Goal: Transaction & Acquisition: Purchase product/service

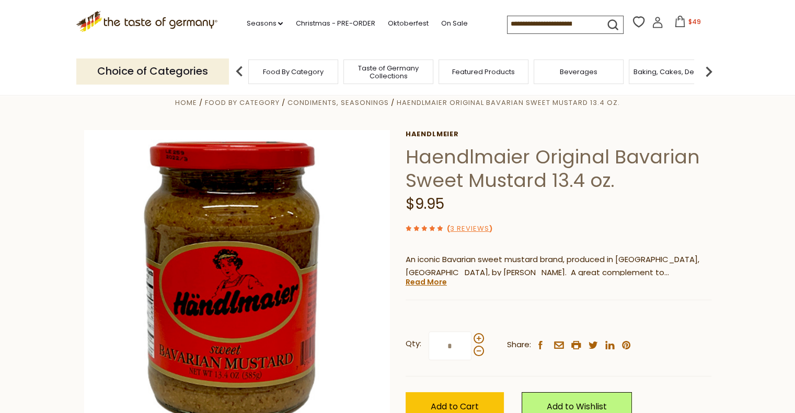
scroll to position [52, 0]
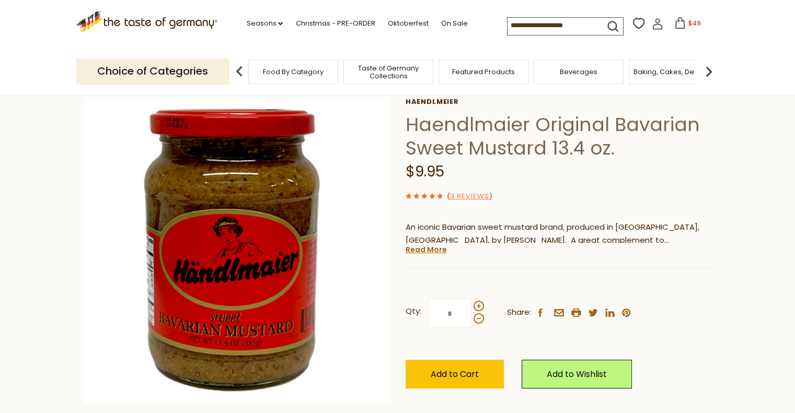
click at [691, 25] on span "$49" at bounding box center [694, 23] width 13 height 9
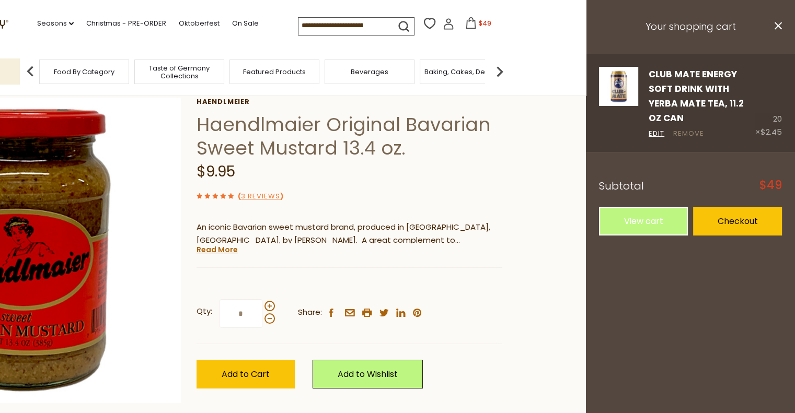
click at [695, 129] on link "Remove" at bounding box center [688, 134] width 31 height 11
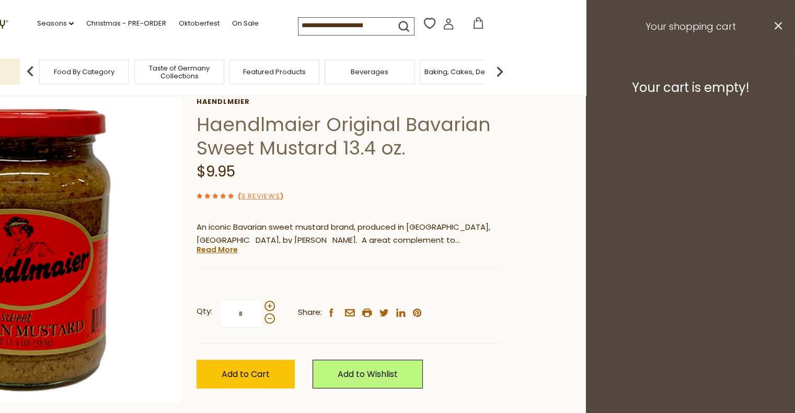
click at [555, 308] on section "Home Food By Category Condiments, Seasonings Haendlmaier Original Bavarian Swee…" at bounding box center [188, 275] width 795 height 465
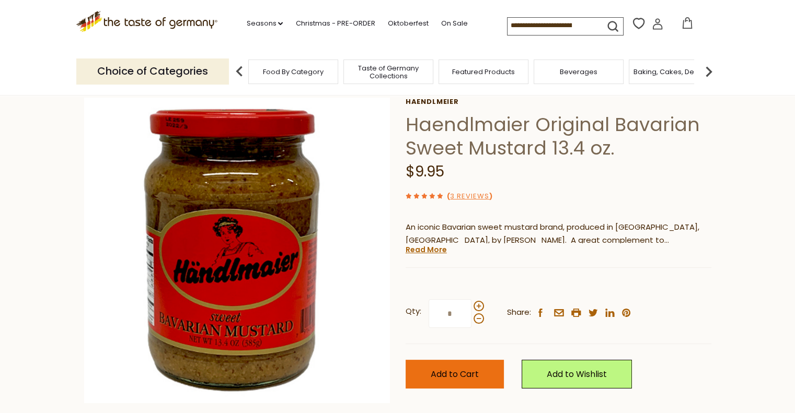
click at [465, 373] on span "Add to Cart" at bounding box center [455, 374] width 48 height 12
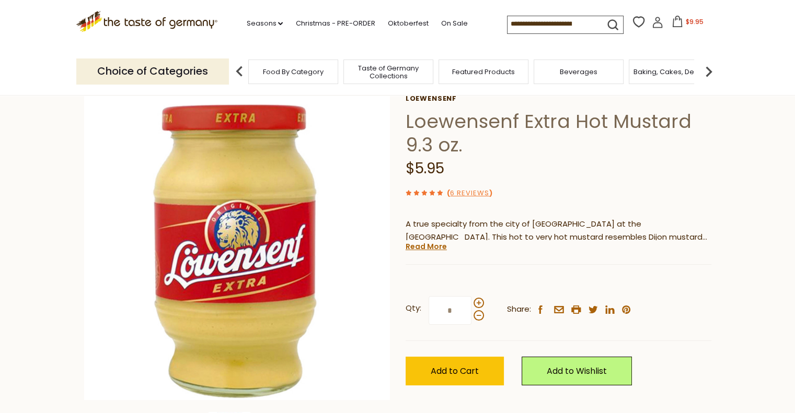
scroll to position [104, 0]
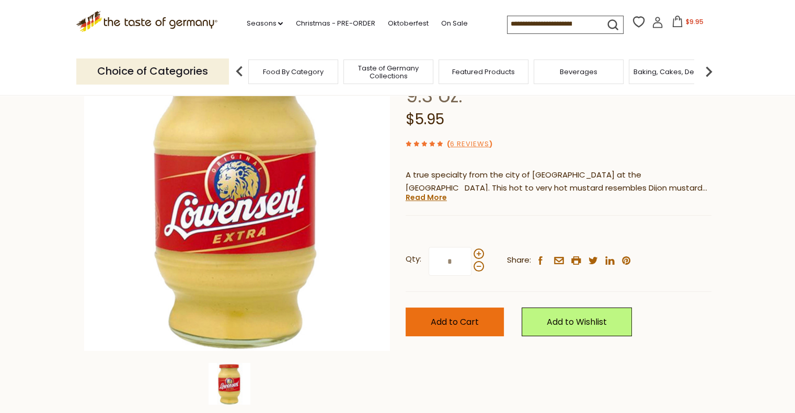
click at [475, 324] on span "Add to Cart" at bounding box center [455, 322] width 48 height 12
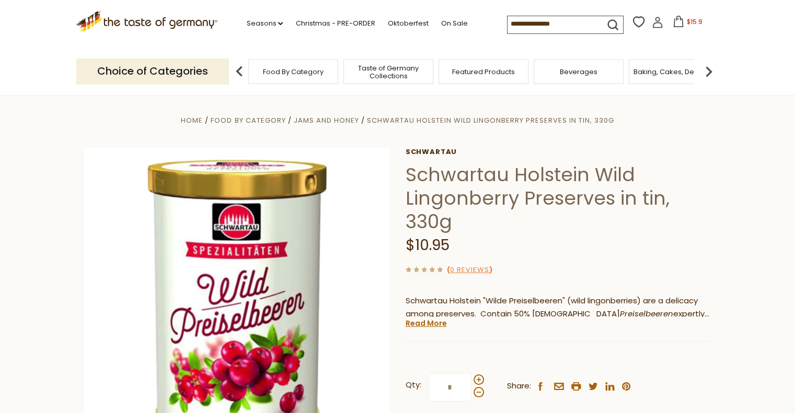
scroll to position [157, 0]
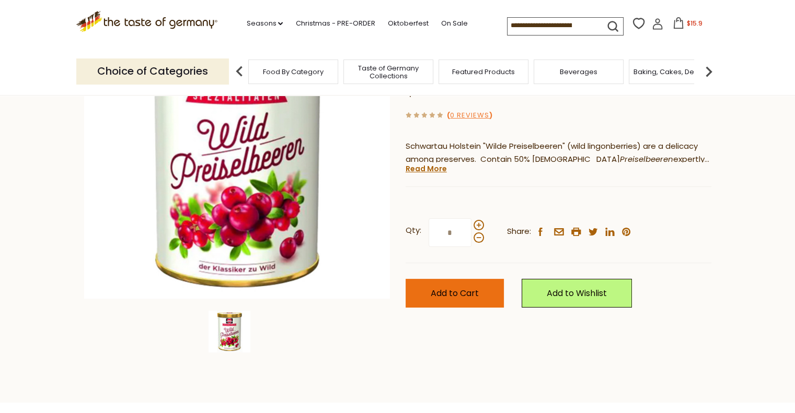
click at [479, 296] on button "Add to Cart" at bounding box center [454, 293] width 98 height 29
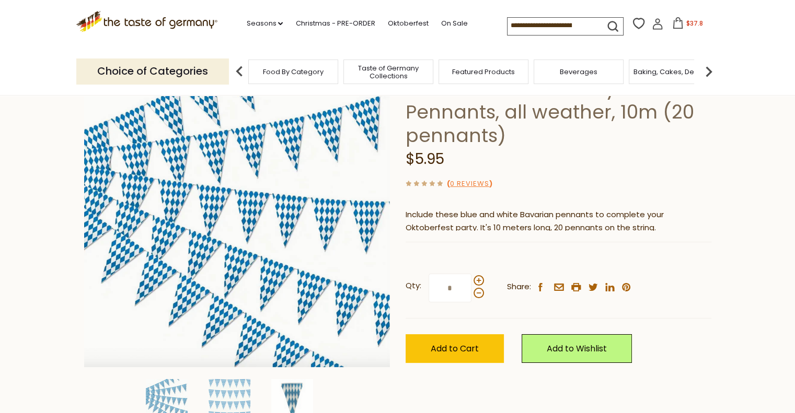
scroll to position [157, 0]
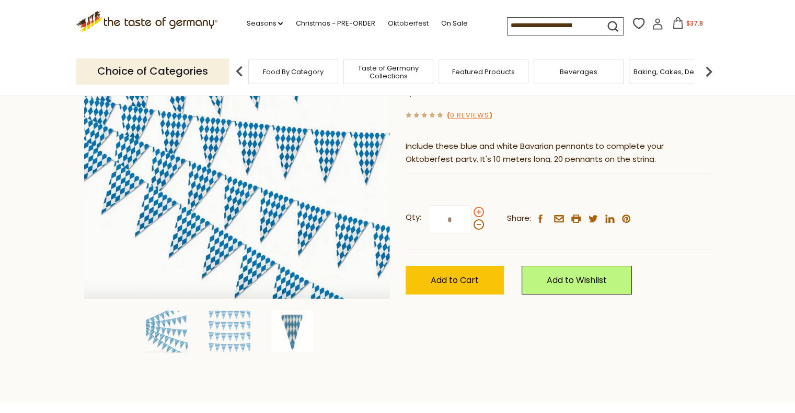
click at [479, 212] on span at bounding box center [478, 212] width 10 height 10
click at [471, 212] on input "*" at bounding box center [449, 219] width 43 height 29
click at [479, 212] on span at bounding box center [478, 212] width 10 height 10
click at [471, 212] on input "*" at bounding box center [449, 219] width 43 height 29
click at [481, 226] on span at bounding box center [478, 224] width 10 height 10
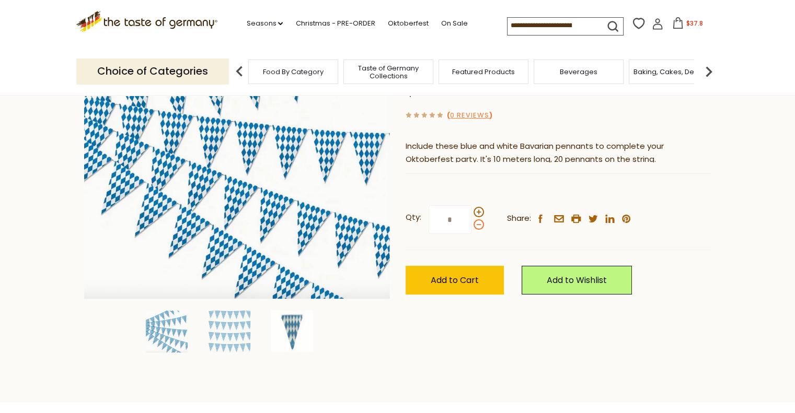
click at [471, 226] on input "*" at bounding box center [449, 219] width 43 height 29
type input "*"
click at [483, 284] on button "Add to Cart" at bounding box center [454, 280] width 98 height 29
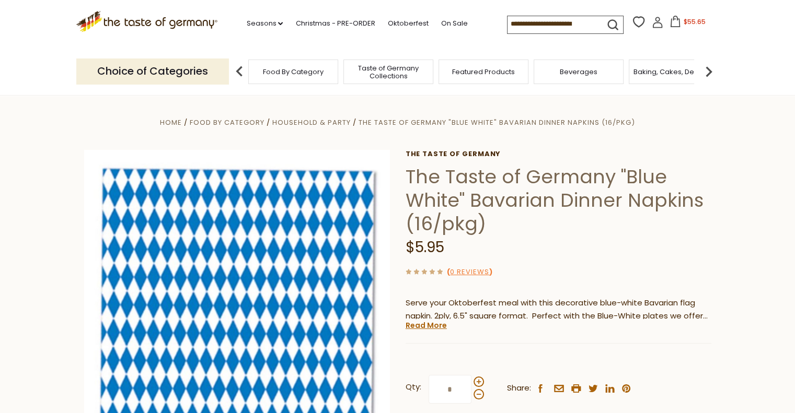
scroll to position [104, 0]
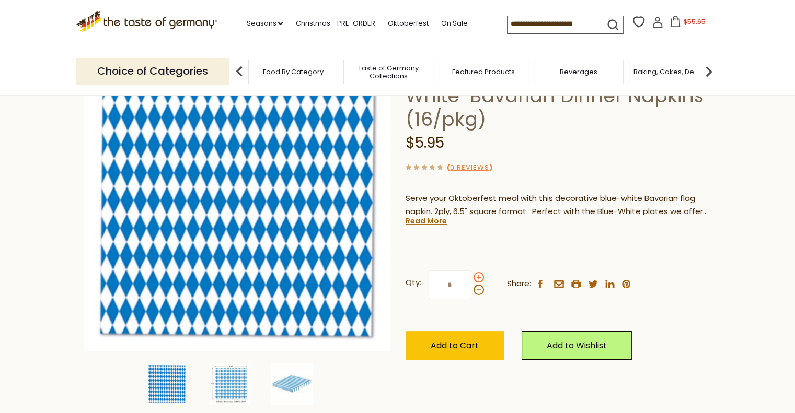
click at [480, 275] on span at bounding box center [478, 277] width 10 height 10
click at [471, 275] on input "*" at bounding box center [449, 285] width 43 height 29
type input "*"
click at [479, 344] on button "Add to Cart" at bounding box center [454, 345] width 98 height 29
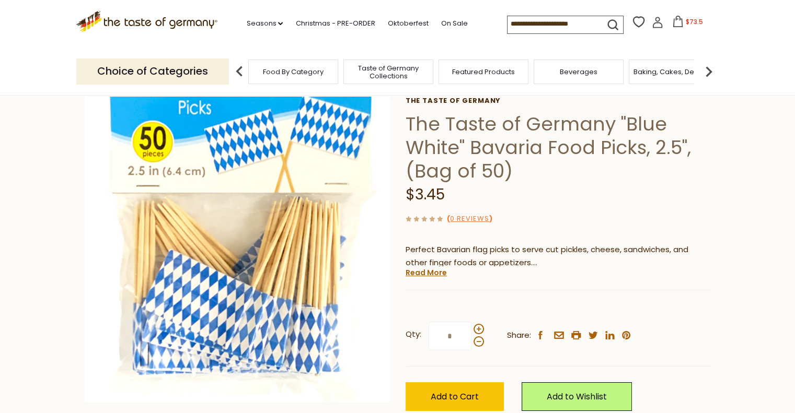
scroll to position [104, 0]
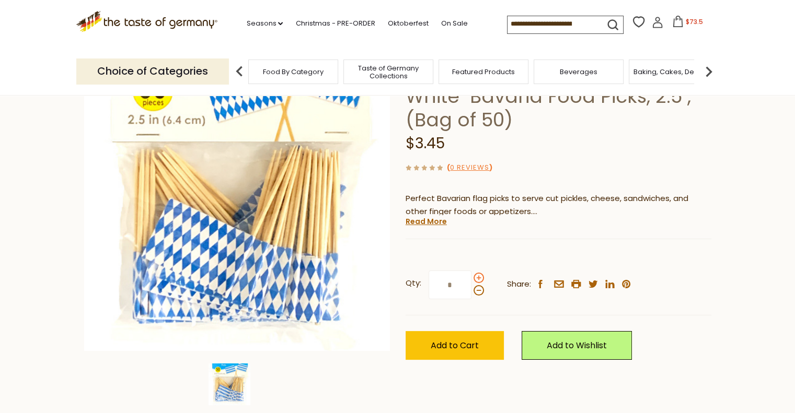
click at [479, 274] on span at bounding box center [478, 278] width 10 height 10
click at [471, 274] on input "*" at bounding box center [449, 285] width 43 height 29
drag, startPoint x: 441, startPoint y: 283, endPoint x: 434, endPoint y: 283, distance: 6.8
click at [434, 283] on input "*" at bounding box center [449, 285] width 43 height 29
type input "*"
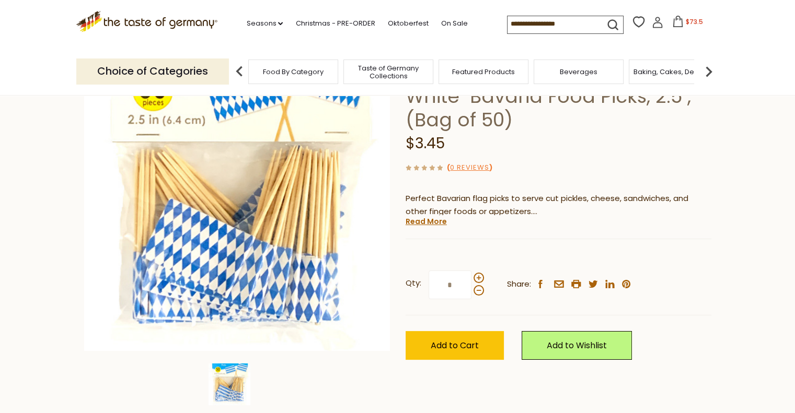
click at [560, 318] on div "Add to Wishlist" at bounding box center [576, 346] width 110 height 60
click at [465, 350] on span "Add to Cart" at bounding box center [455, 346] width 48 height 12
drag, startPoint x: 574, startPoint y: 49, endPoint x: 573, endPoint y: 41, distance: 7.9
click at [574, 49] on div "Choice of Categories Food By Category Taste of Germany Collections Featured Pro…" at bounding box center [397, 71] width 643 height 47
drag, startPoint x: 524, startPoint y: 31, endPoint x: 452, endPoint y: 36, distance: 71.7
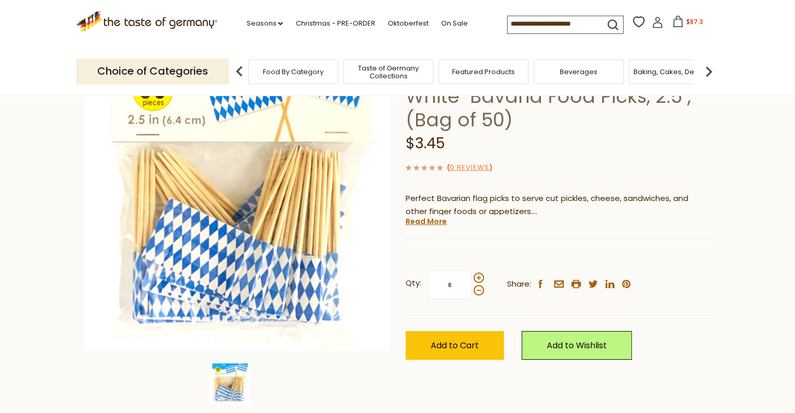
click at [452, 36] on div ".st0{fill:#EDD300;} .st1{fill:#D33E21;} .st0{fill:#EDD300;} .st1{fill:#D33E21;}…" at bounding box center [397, 24] width 643 height 48
paste input "**********"
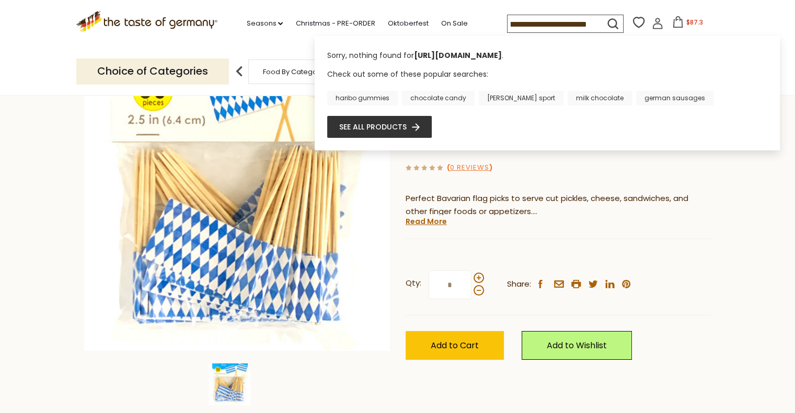
type input "**********"
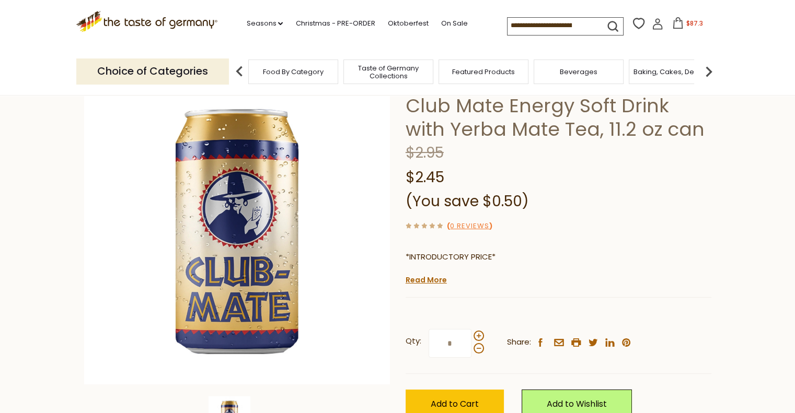
scroll to position [157, 0]
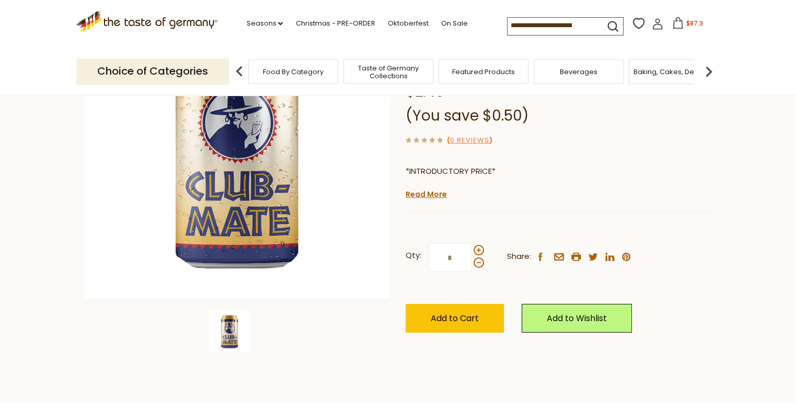
drag, startPoint x: 459, startPoint y: 249, endPoint x: 437, endPoint y: 249, distance: 21.4
click at [437, 249] on input "*" at bounding box center [449, 257] width 43 height 29
type input "**"
click at [472, 317] on span "Add to Cart" at bounding box center [455, 318] width 48 height 12
click at [692, 24] on span "$160.8" at bounding box center [693, 23] width 19 height 9
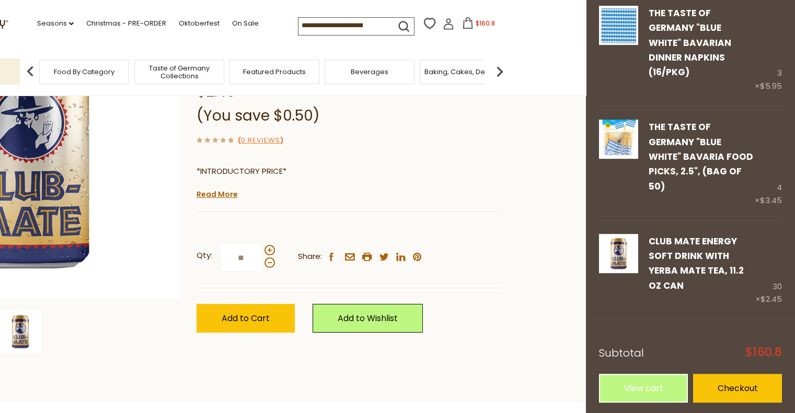
scroll to position [460, 0]
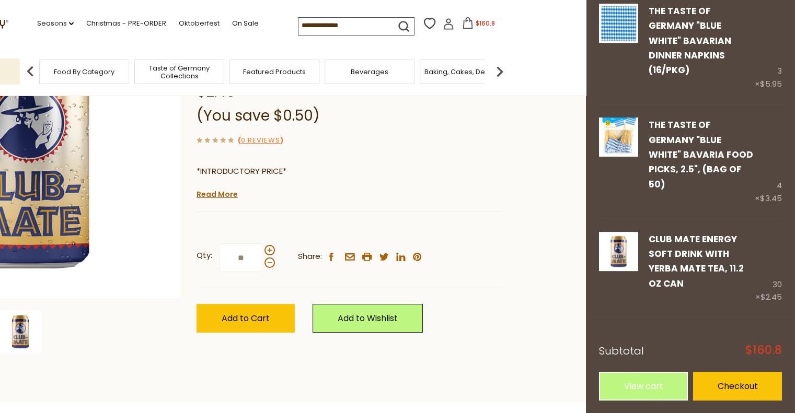
drag, startPoint x: 520, startPoint y: 119, endPoint x: 408, endPoint y: 27, distance: 145.5
click at [520, 119] on section "Home Seasons Game Day Club Mate Energy Soft Drink with Yerba Mate Tea, 11.2 oz …" at bounding box center [188, 170] width 795 height 465
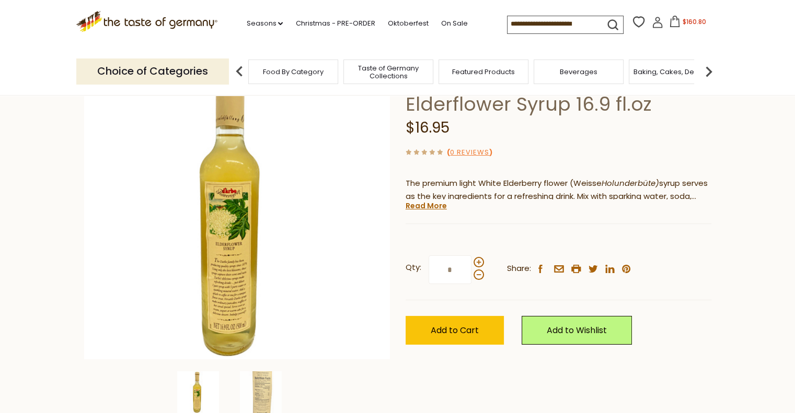
scroll to position [157, 0]
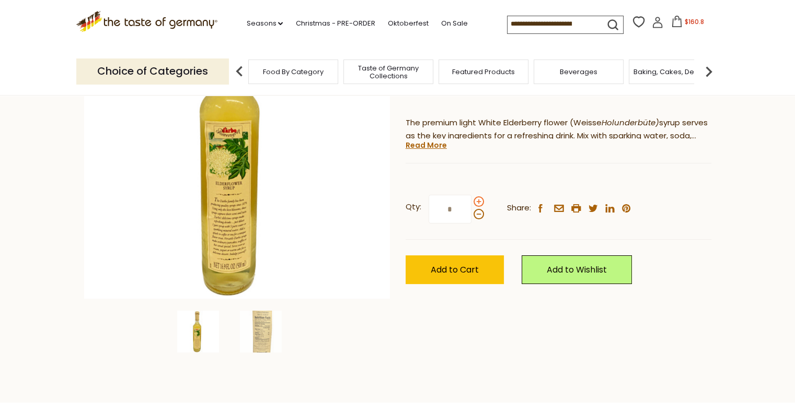
click at [478, 201] on span at bounding box center [478, 201] width 10 height 10
click at [471, 201] on input "*" at bounding box center [449, 209] width 43 height 29
drag, startPoint x: 459, startPoint y: 210, endPoint x: 427, endPoint y: 210, distance: 31.4
click at [428, 210] on input "*" at bounding box center [449, 209] width 43 height 29
type input "*"
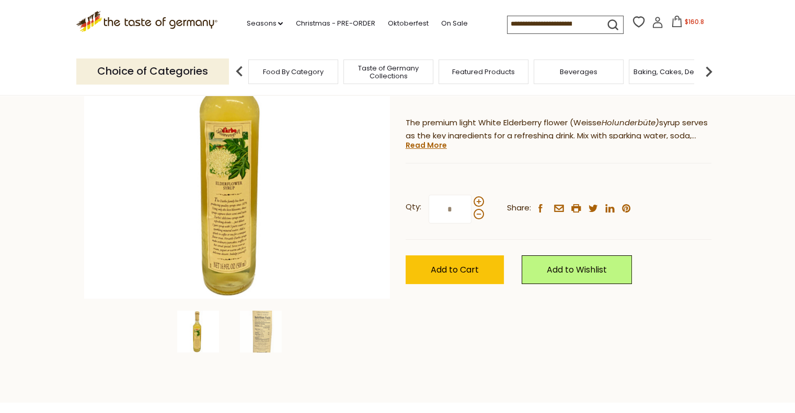
click at [437, 310] on div "Home Food By Category Toppings Darbo Austrian White Elderflower Syrup 16.9 fl.o…" at bounding box center [397, 160] width 643 height 402
click at [443, 261] on button "Add to Cart" at bounding box center [454, 270] width 98 height 29
click at [686, 25] on span "$194.7" at bounding box center [694, 21] width 20 height 9
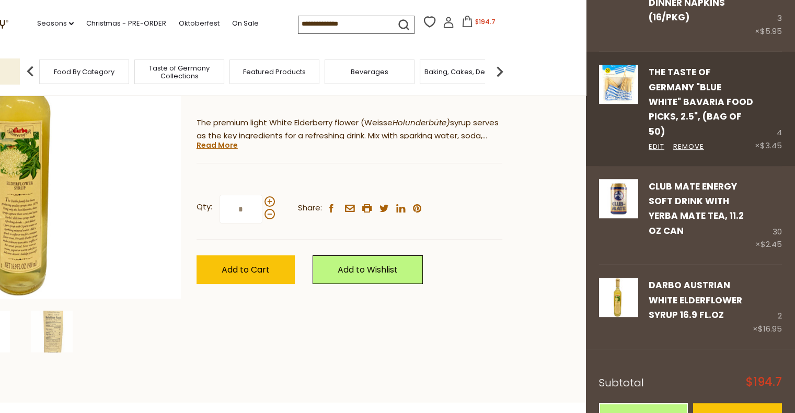
scroll to position [544, 0]
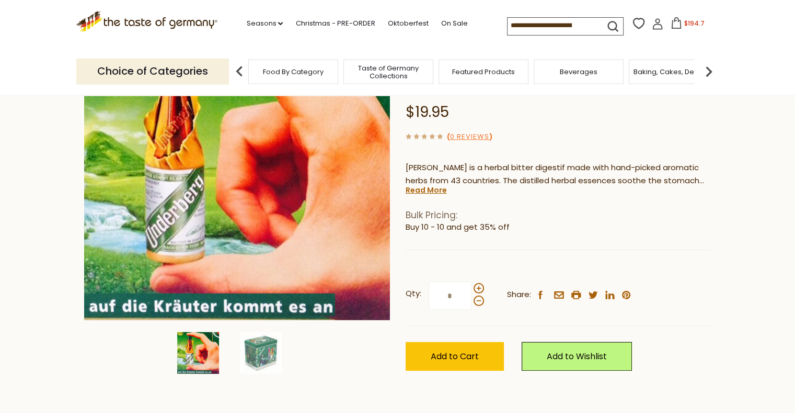
scroll to position [209, 0]
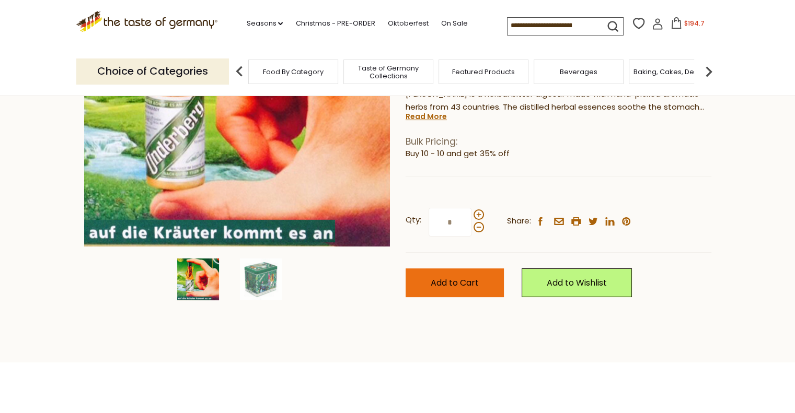
click at [477, 291] on button "Add to Cart" at bounding box center [454, 283] width 98 height 29
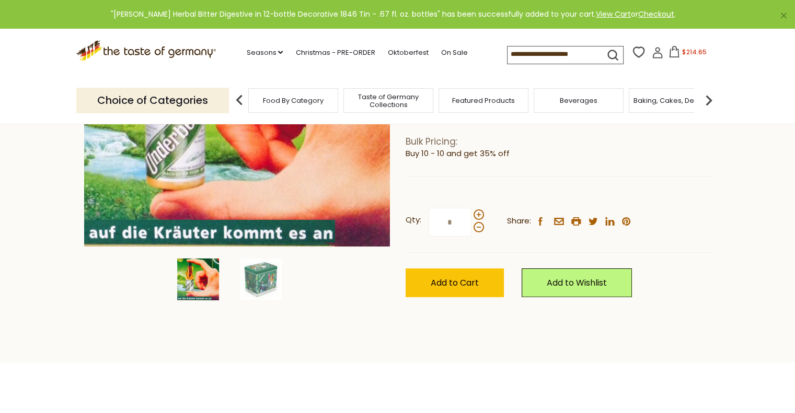
click at [694, 55] on span "$214.65" at bounding box center [694, 52] width 24 height 9
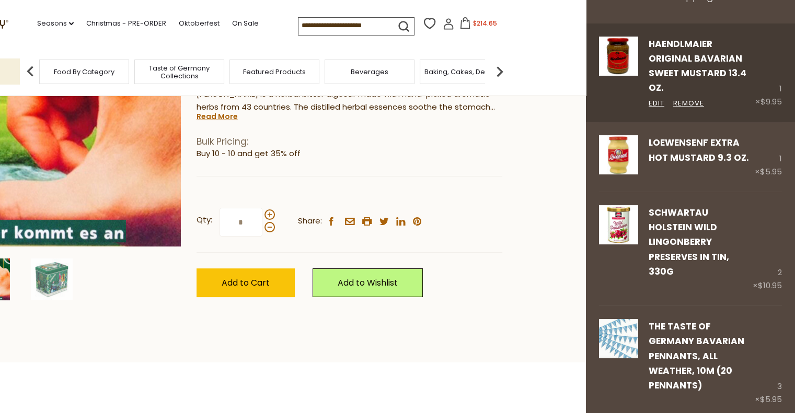
scroll to position [52, 0]
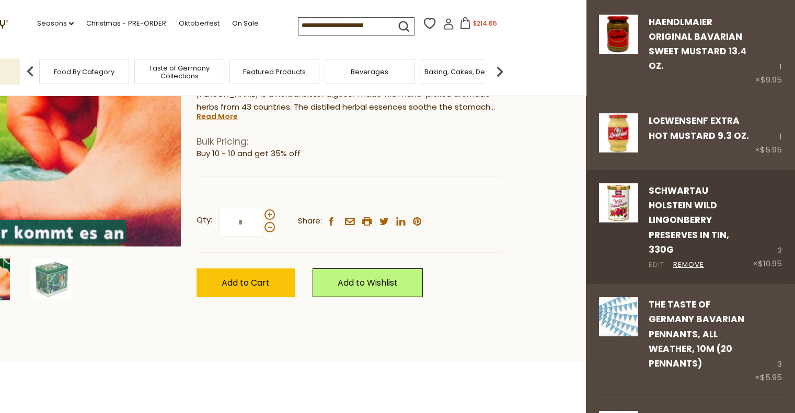
click at [653, 266] on link "Edit" at bounding box center [656, 265] width 16 height 11
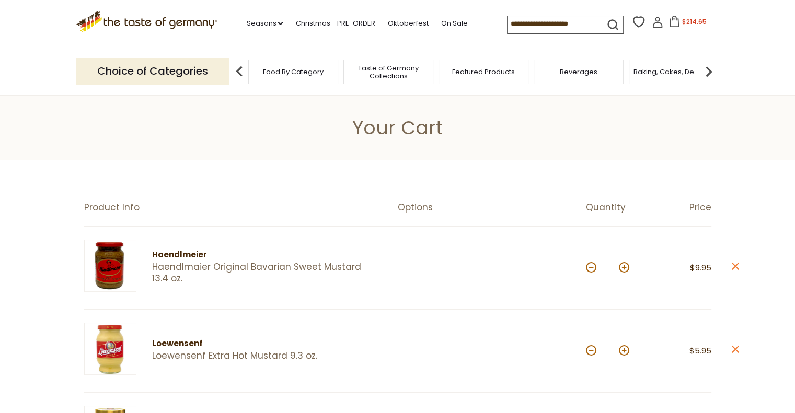
scroll to position [157, 0]
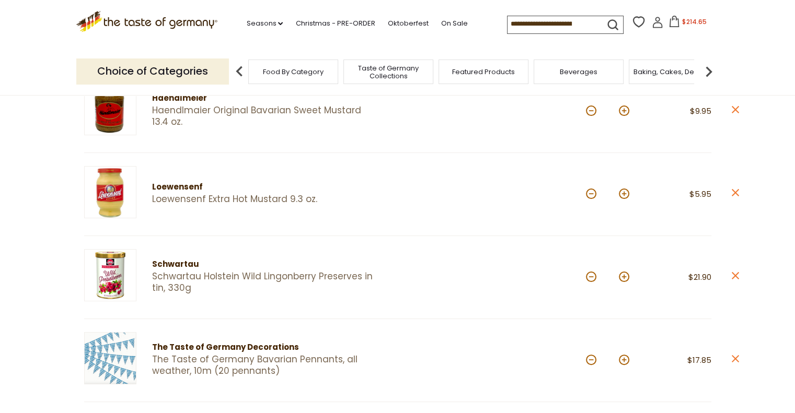
click at [624, 275] on button at bounding box center [624, 277] width 10 height 10
type input "*"
click at [589, 276] on button at bounding box center [591, 277] width 10 height 10
type input "*"
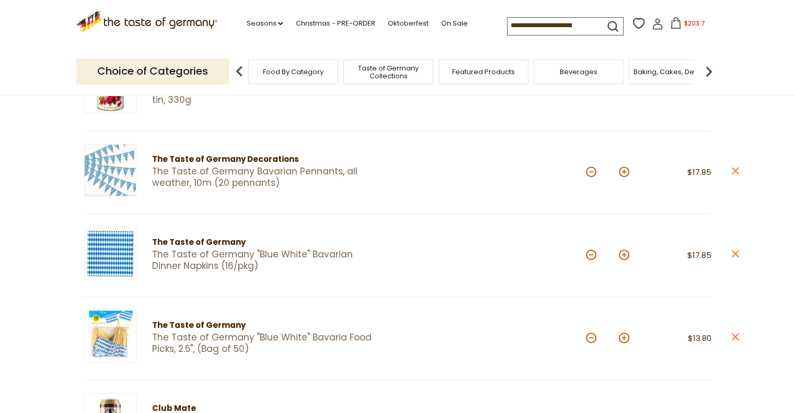
scroll to position [366, 0]
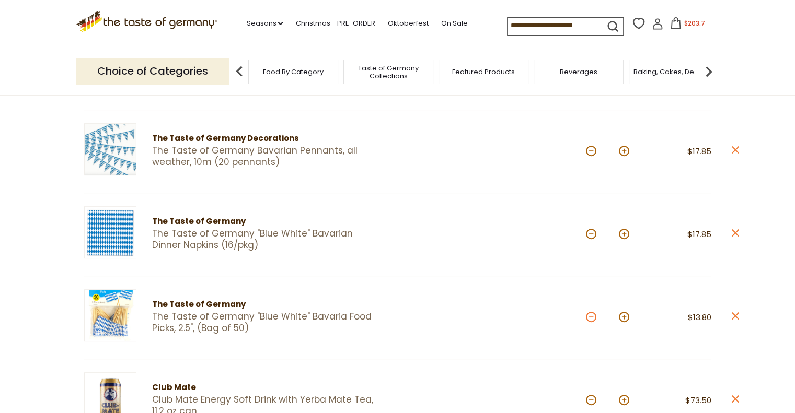
click at [591, 318] on button at bounding box center [591, 317] width 10 height 10
type input "*"
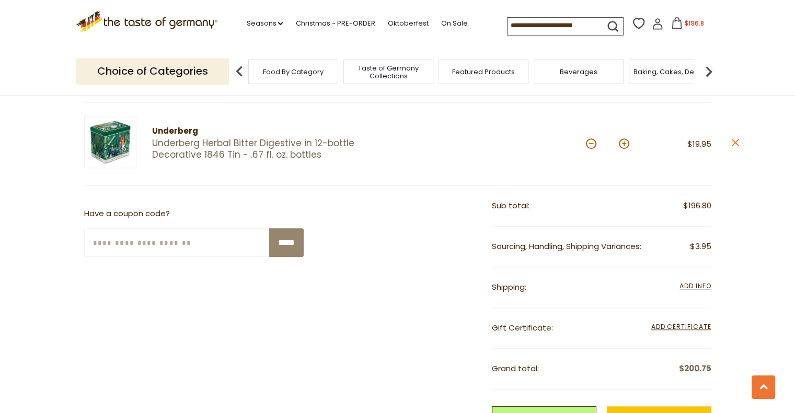
scroll to position [836, 0]
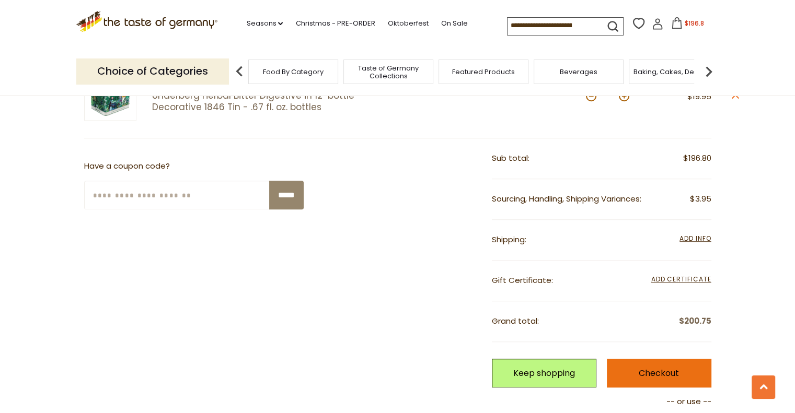
click at [663, 371] on link "Checkout" at bounding box center [659, 373] width 104 height 29
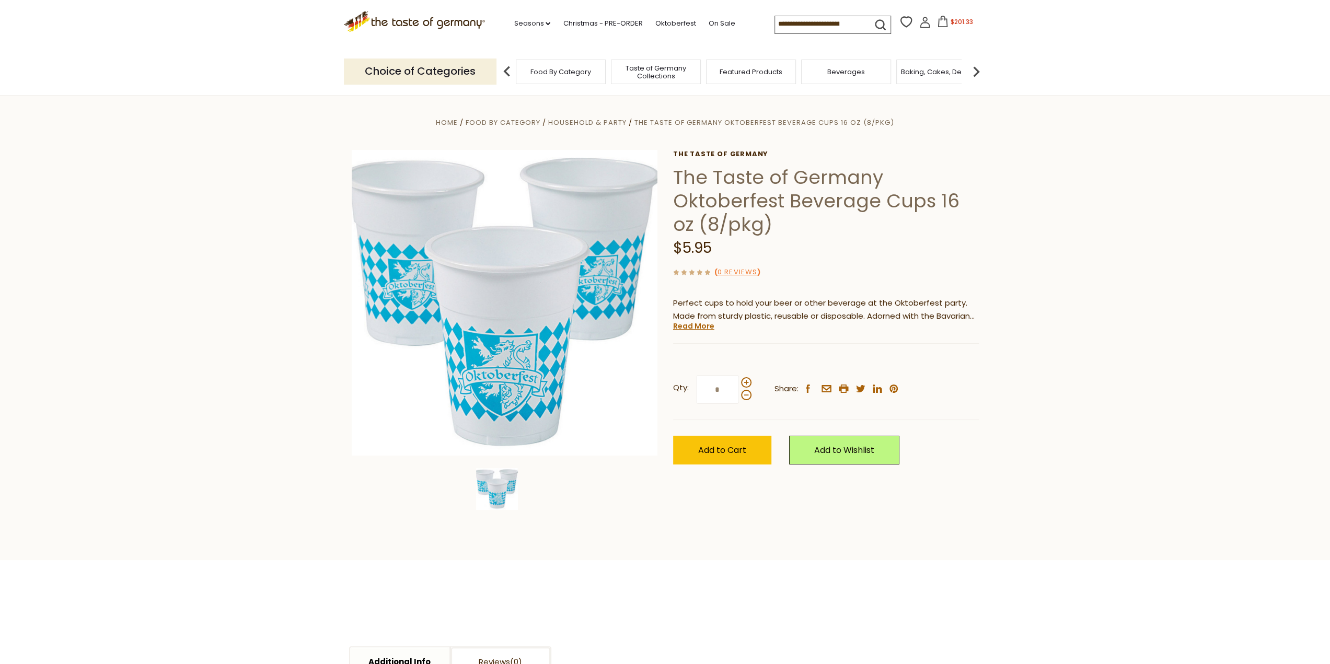
click at [820, 26] on input at bounding box center [819, 23] width 88 height 15
type input "***"
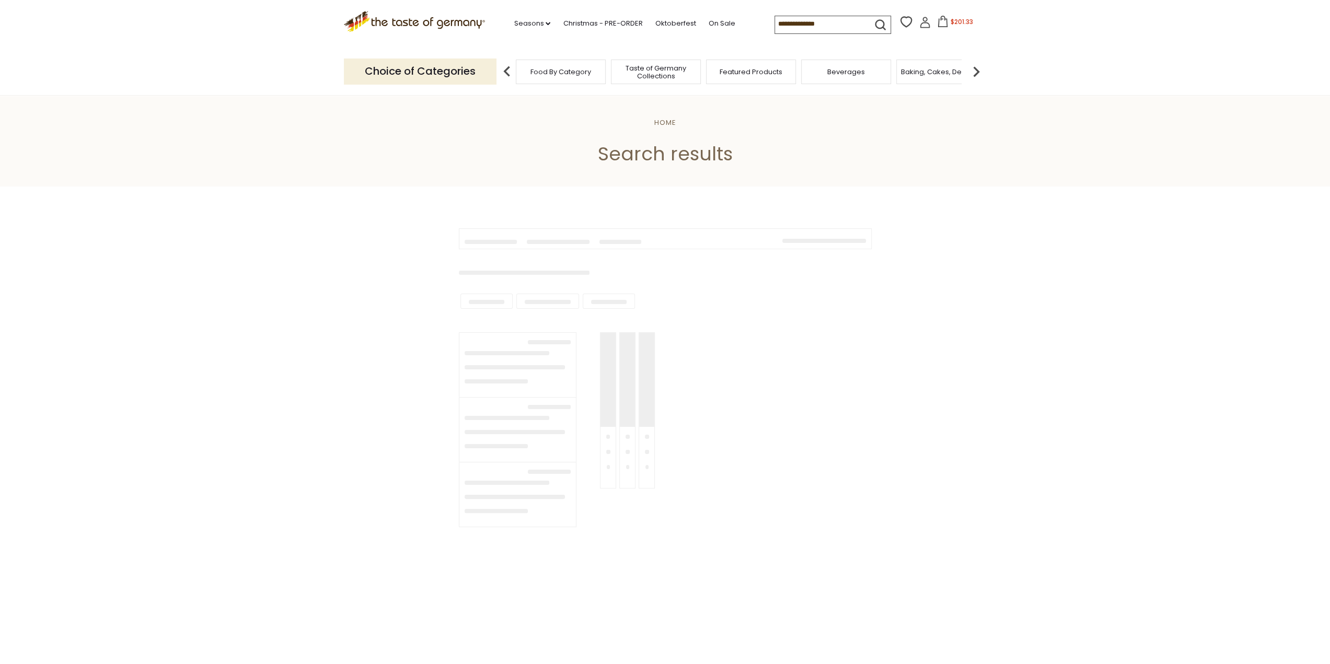
type input "***"
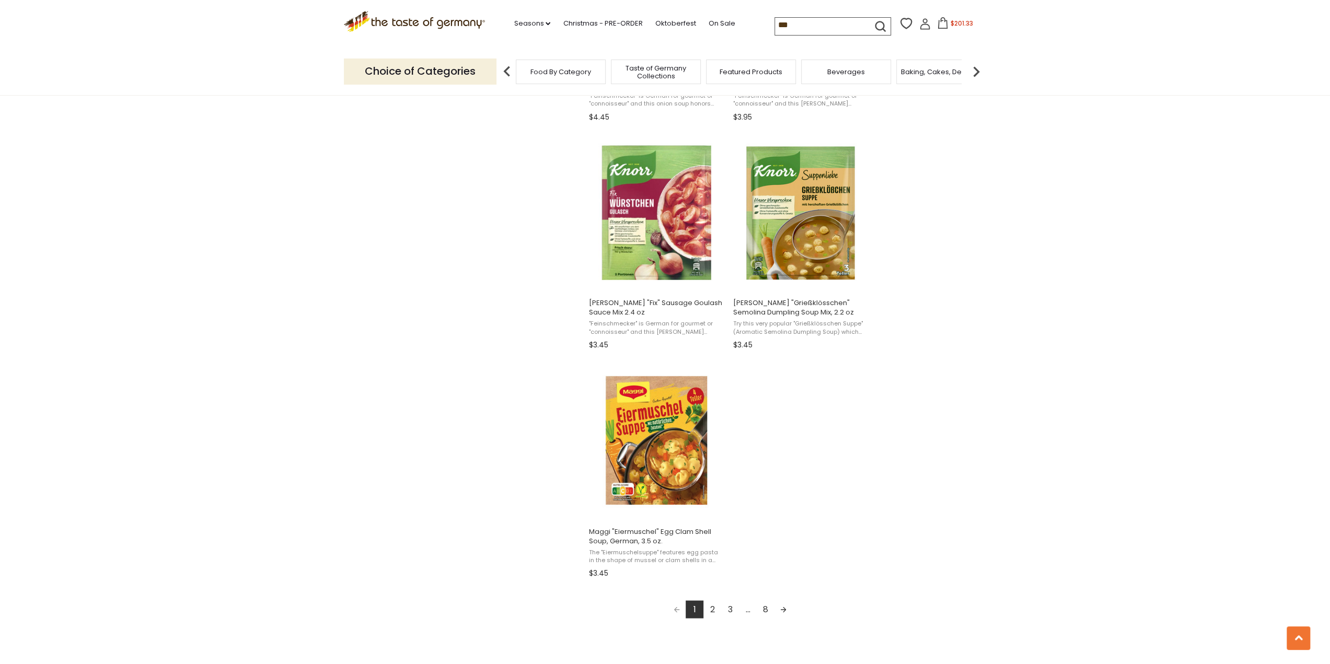
scroll to position [1829, 0]
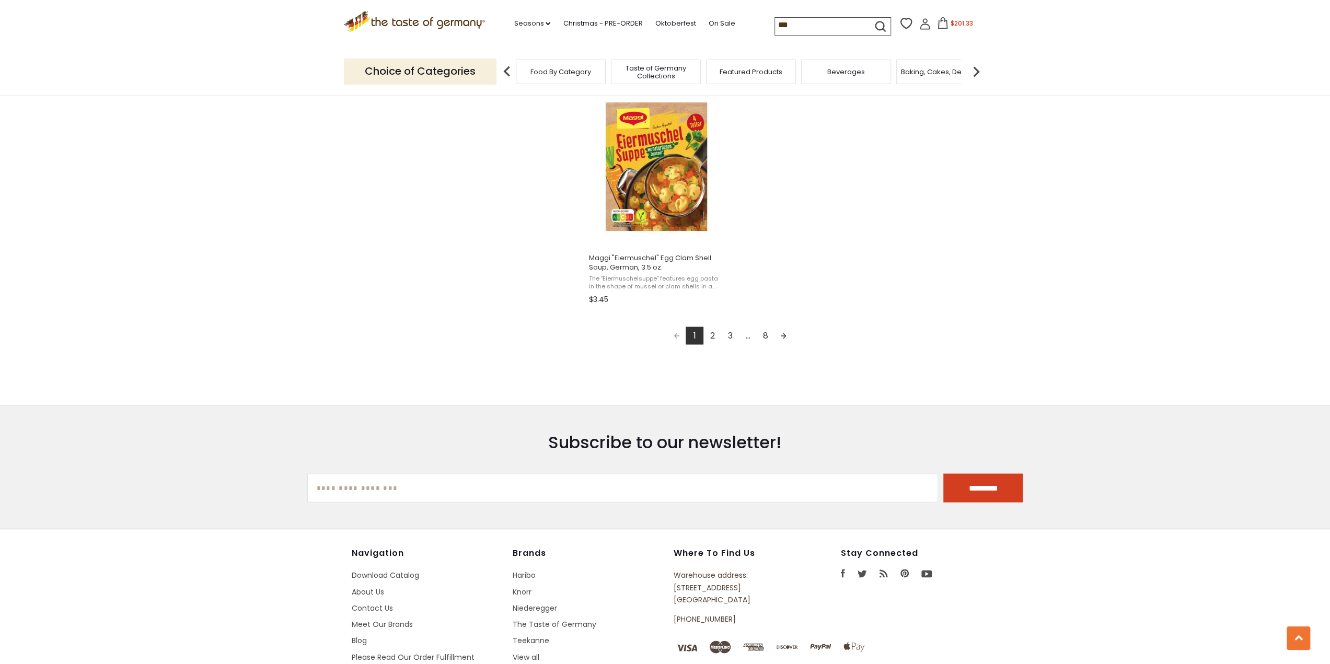
scroll to position [1724, 0]
